Goal: Communication & Community: Connect with others

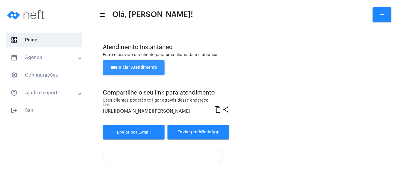
click at [139, 69] on span "videocam Iniciar Atendimento" at bounding box center [133, 68] width 47 height 4
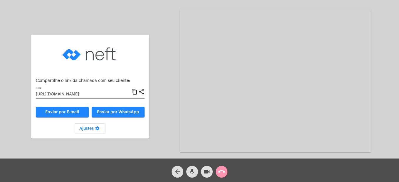
click at [130, 112] on span "Enviar por WhatsApp" at bounding box center [118, 112] width 42 height 4
